Goal: Find specific page/section: Find specific page/section

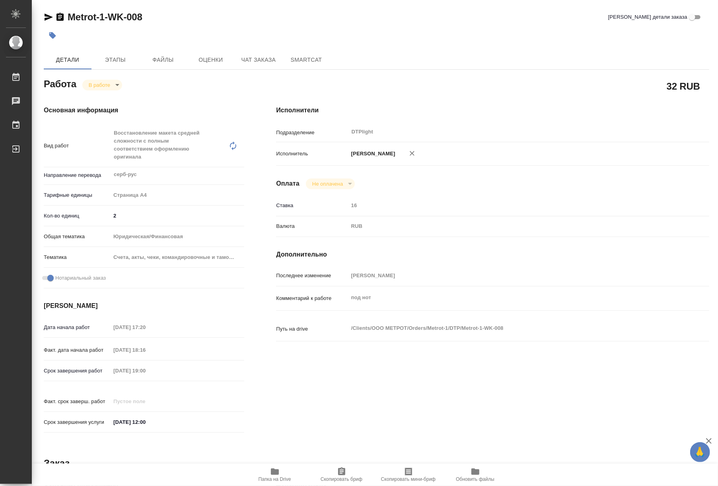
click at [273, 470] on icon "button" at bounding box center [275, 471] width 8 height 6
click at [102, 86] on body "🙏 .cls-1 fill:#fff; AWATERA Riianova [PERSON_NAME] 0 Чаты График Выйти Metrot-1…" at bounding box center [359, 243] width 718 height 486
click at [111, 99] on button "Выполнен" at bounding box center [103, 98] width 29 height 9
type textarea "x"
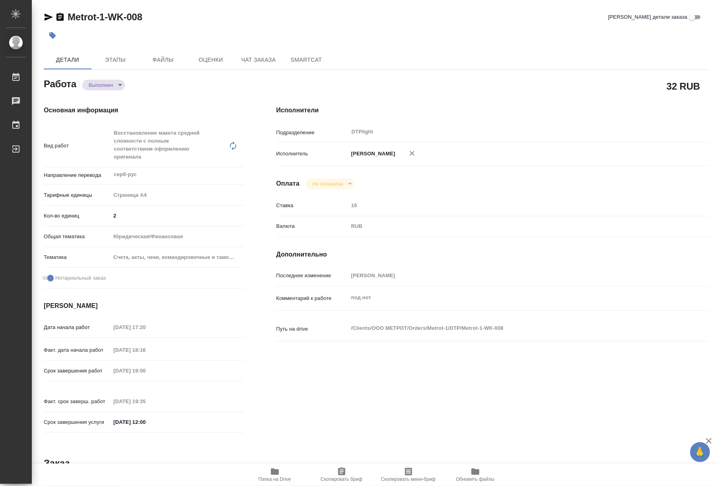
type textarea "x"
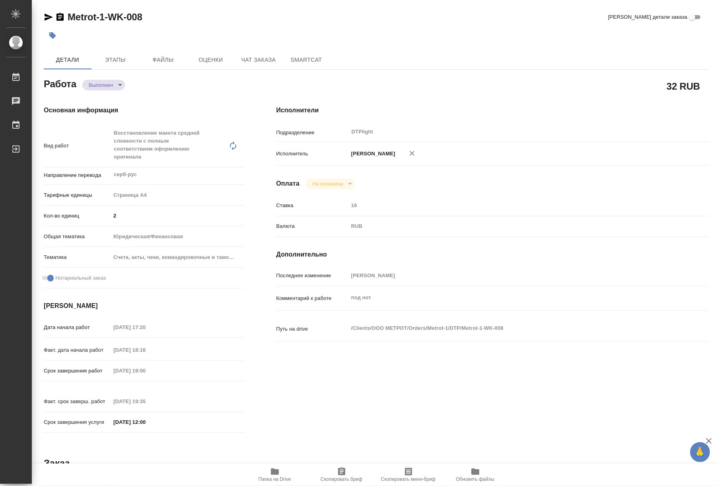
type textarea "x"
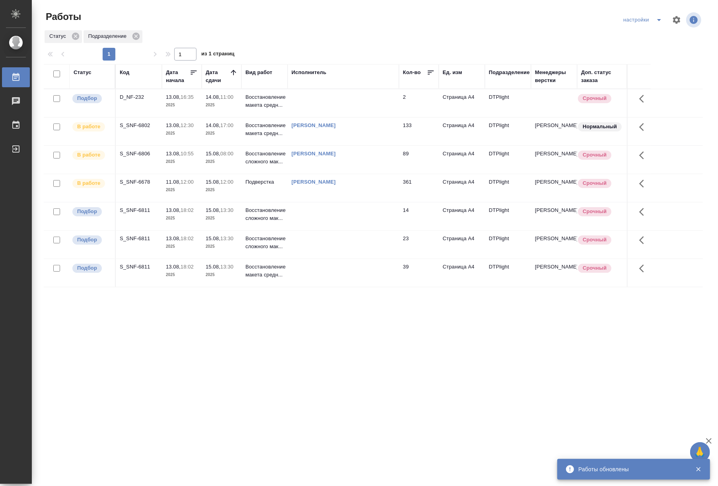
click at [477, 314] on div "Статус Код Дата начала Дата сдачи Вид работ Исполнитель Кол-во Ед. изм Подразде…" at bounding box center [374, 207] width 660 height 287
